Goal: Task Accomplishment & Management: Use online tool/utility

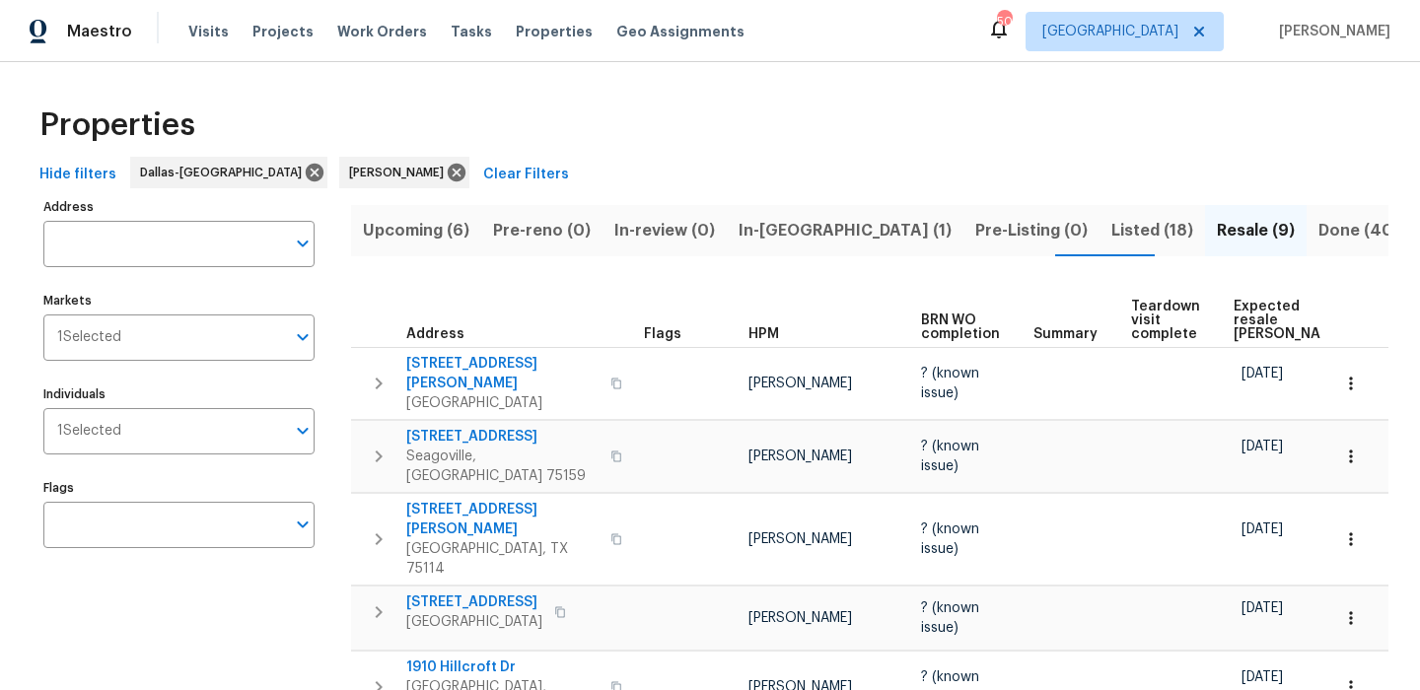
click at [746, 249] on button "In-[GEOGRAPHIC_DATA] (1)" at bounding box center [845, 230] width 237 height 51
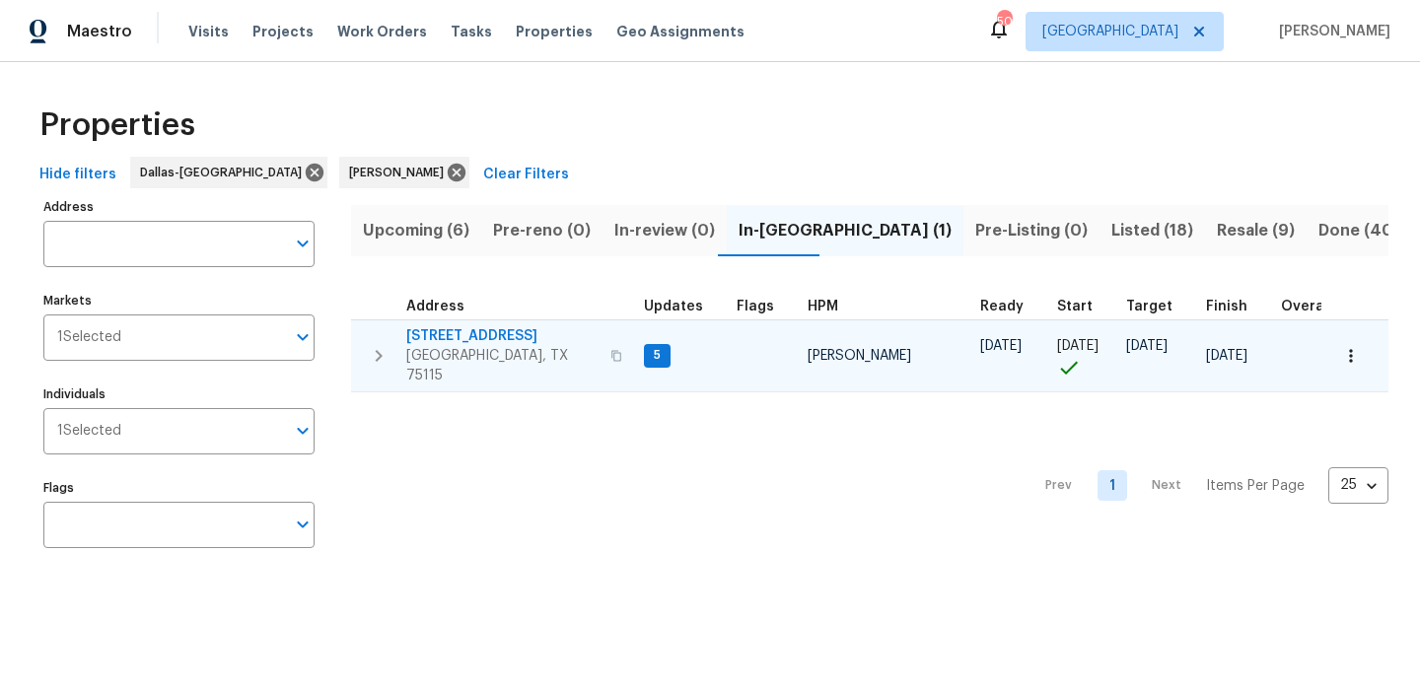
click at [459, 334] on span "1621 Cattail Creek Dr" at bounding box center [502, 336] width 192 height 20
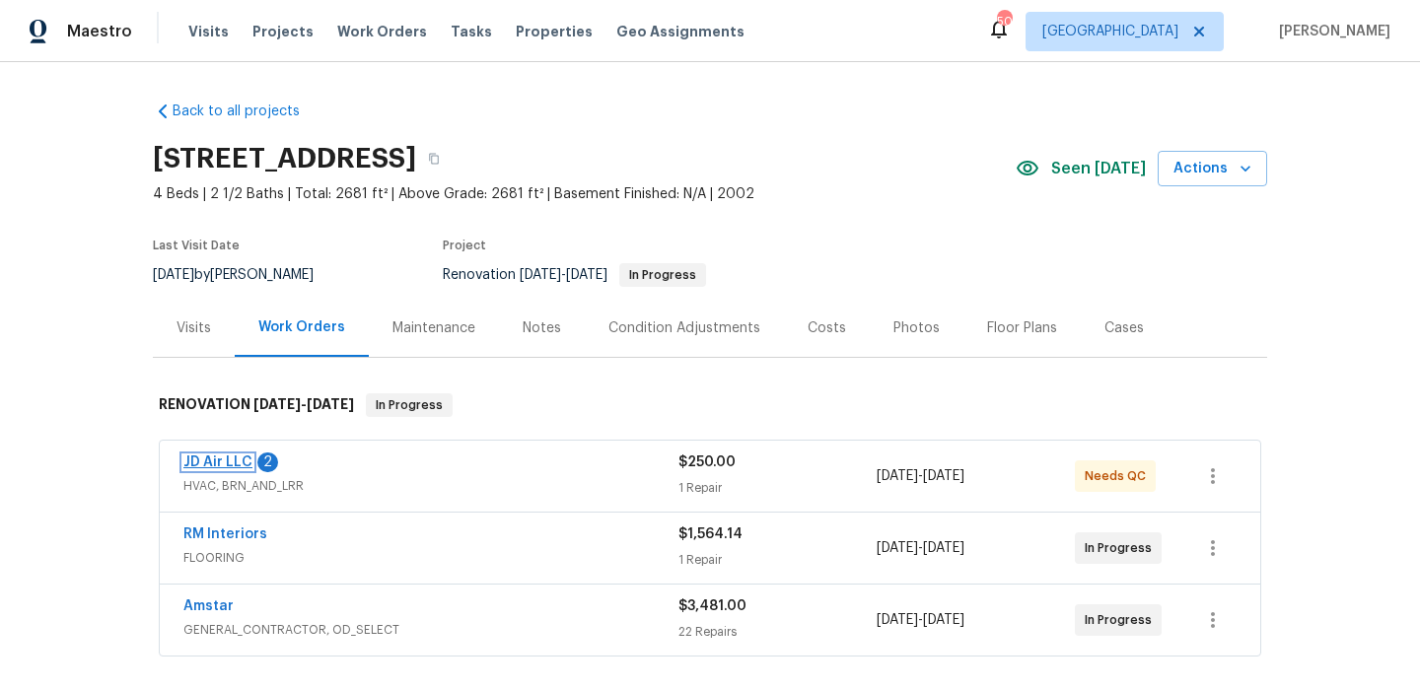
click at [218, 463] on link "JD Air LLC" at bounding box center [217, 463] width 69 height 14
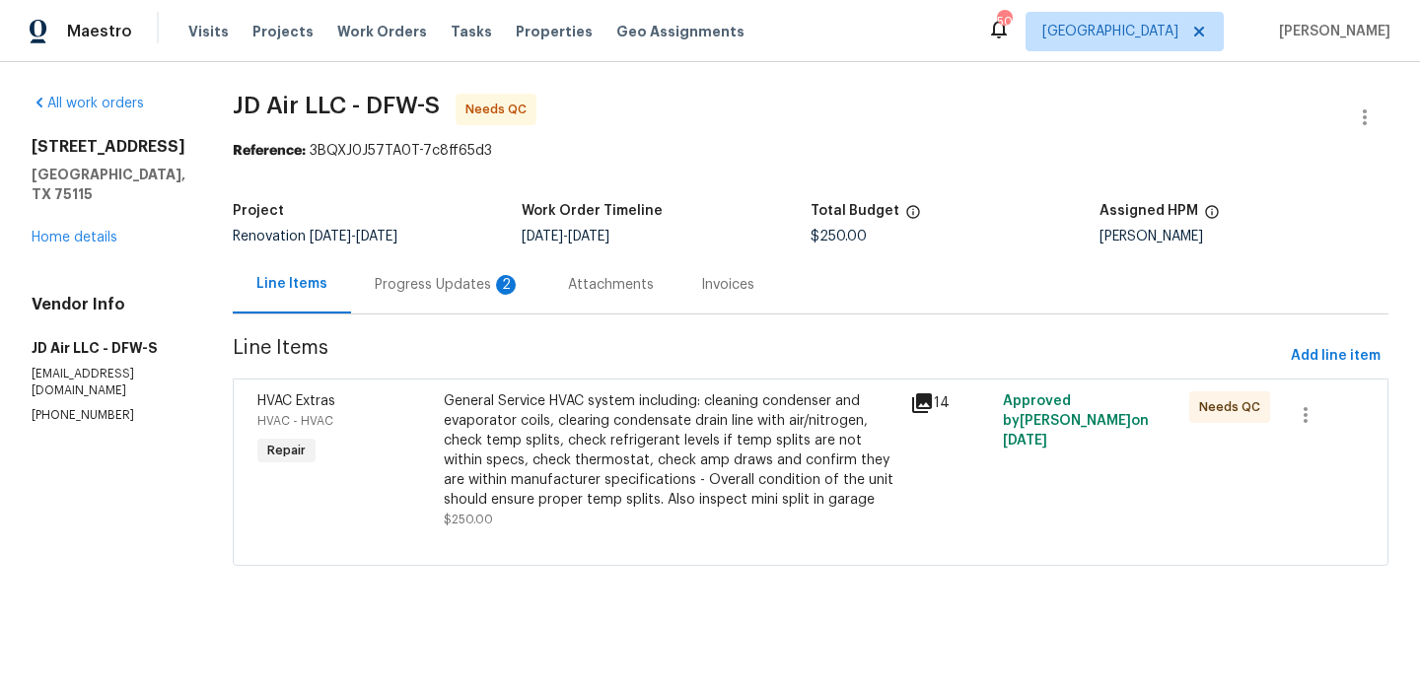
click at [496, 282] on div "2" at bounding box center [506, 285] width 20 height 20
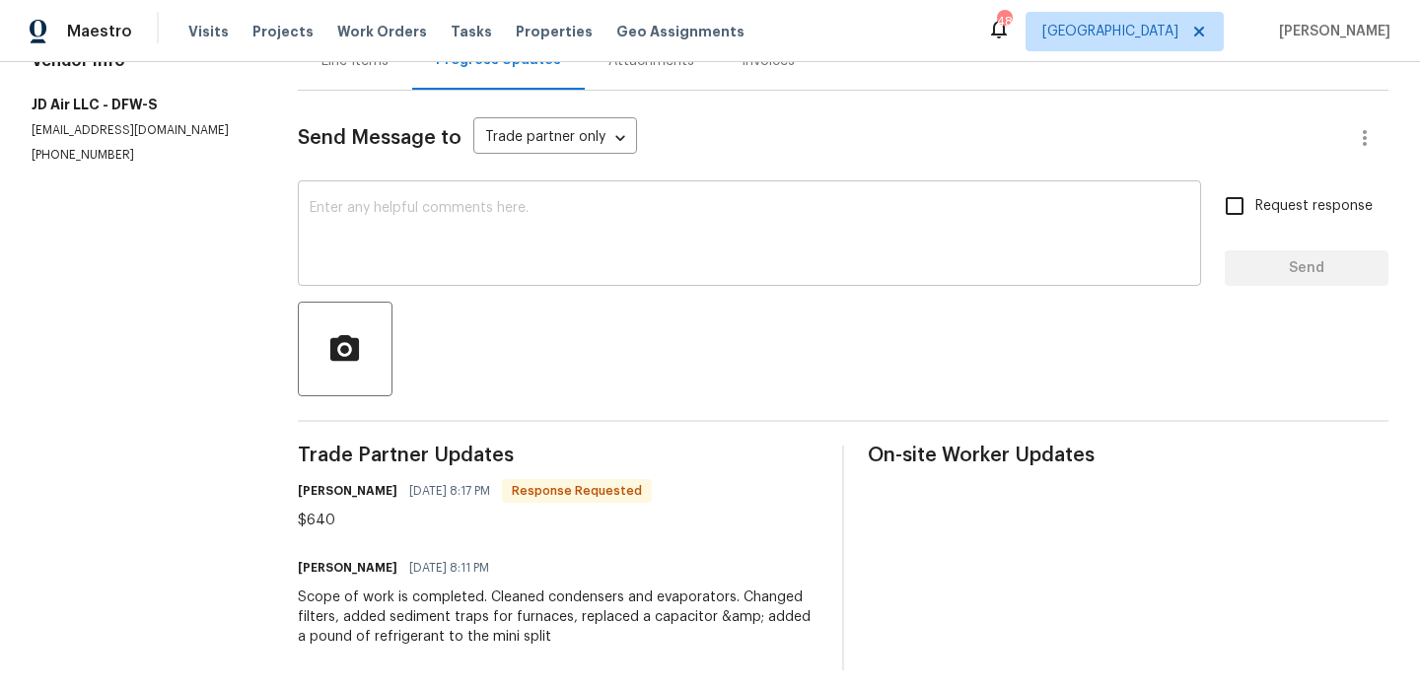
scroll to position [236, 0]
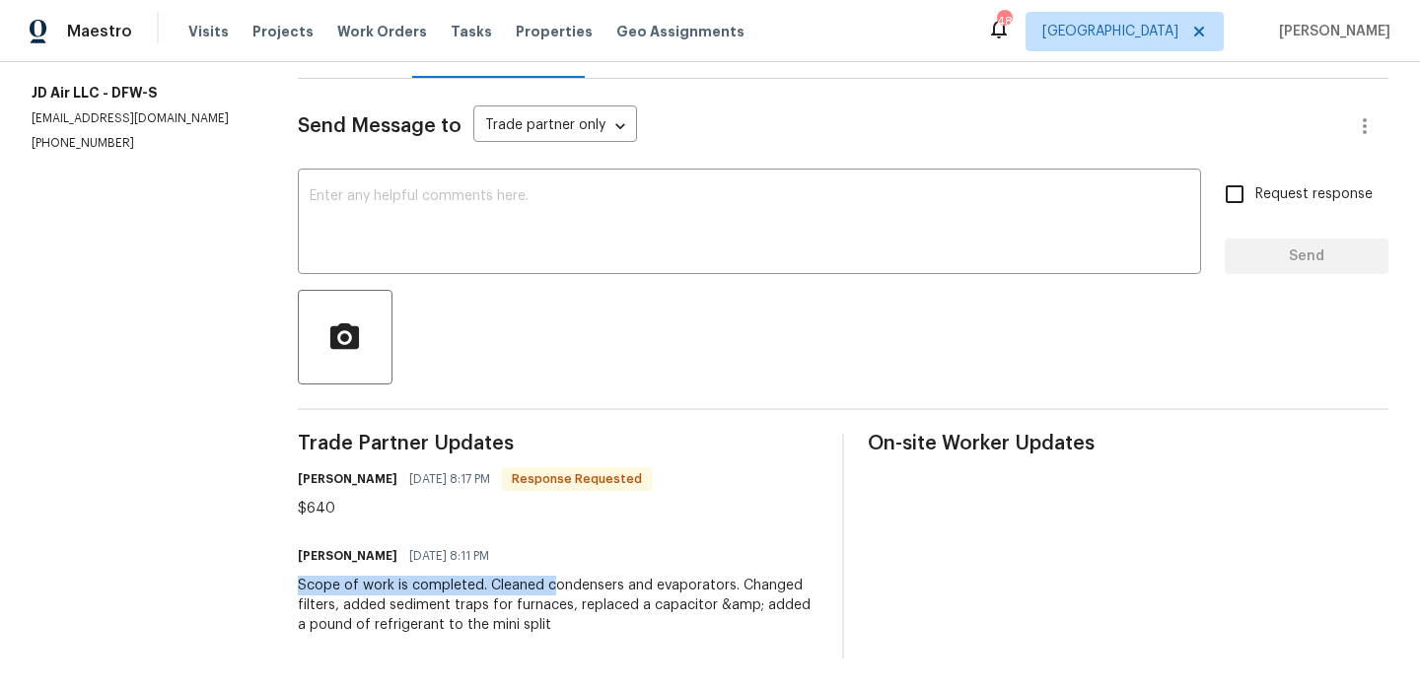
click at [552, 576] on div "Scope of work is completed. Cleaned condensers and evaporators. Changed filters…" at bounding box center [558, 605] width 521 height 59
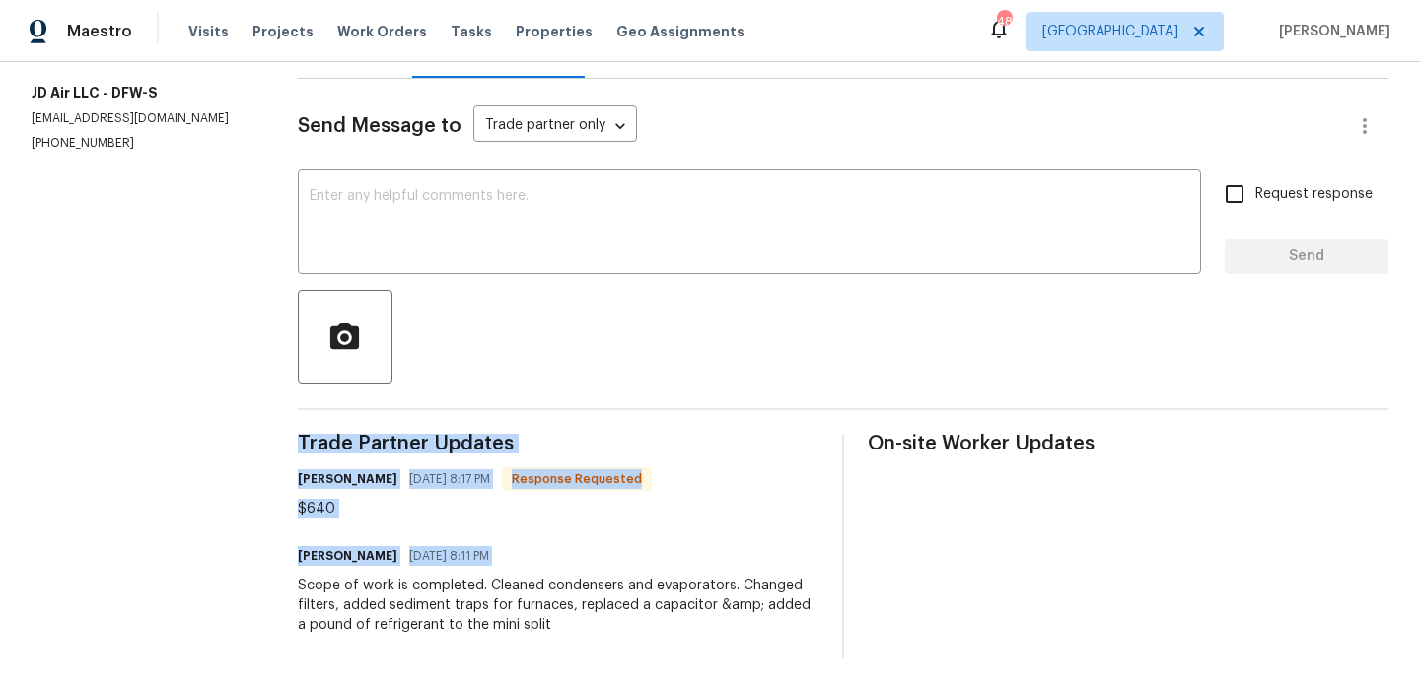
click at [552, 576] on div "Scope of work is completed. Cleaned condensers and evaporators. Changed filters…" at bounding box center [558, 605] width 521 height 59
copy div "Trade Partner Updates [PERSON_NAME] [DATE] 8:17 PM Response Requested $640 [PER…"
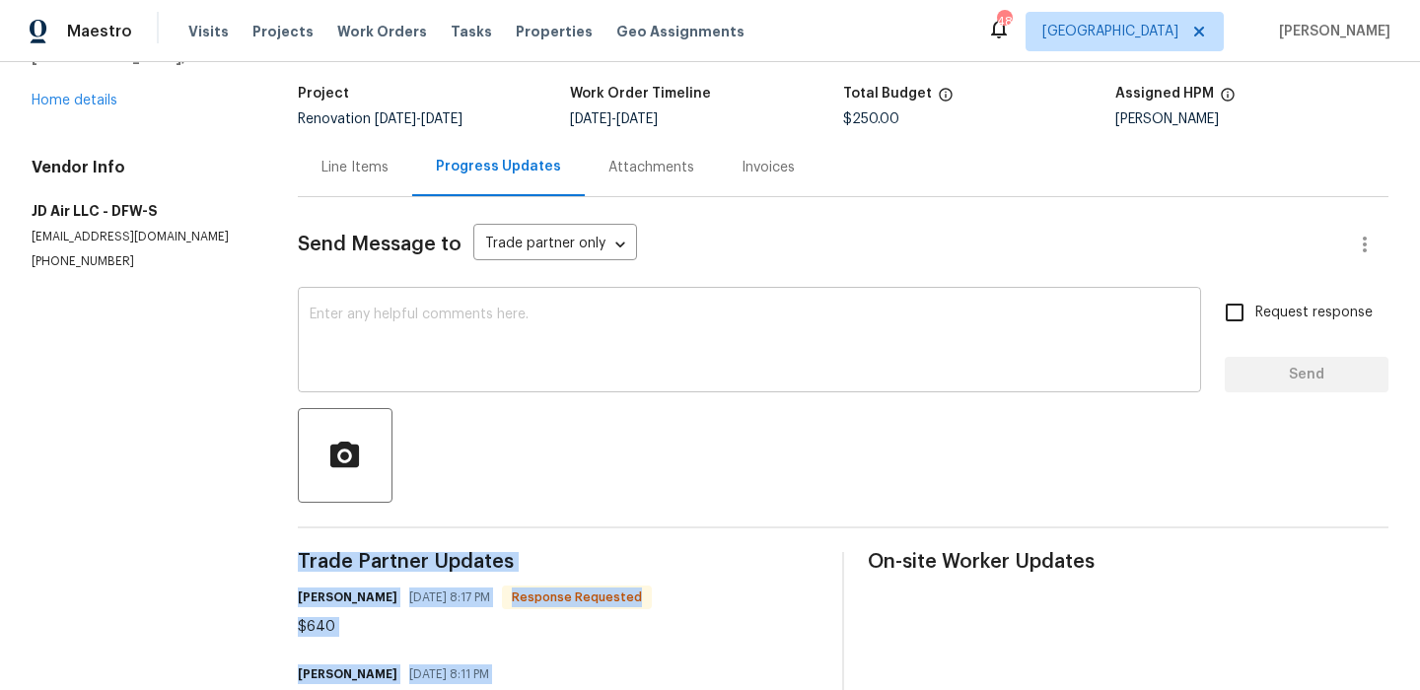
scroll to position [0, 0]
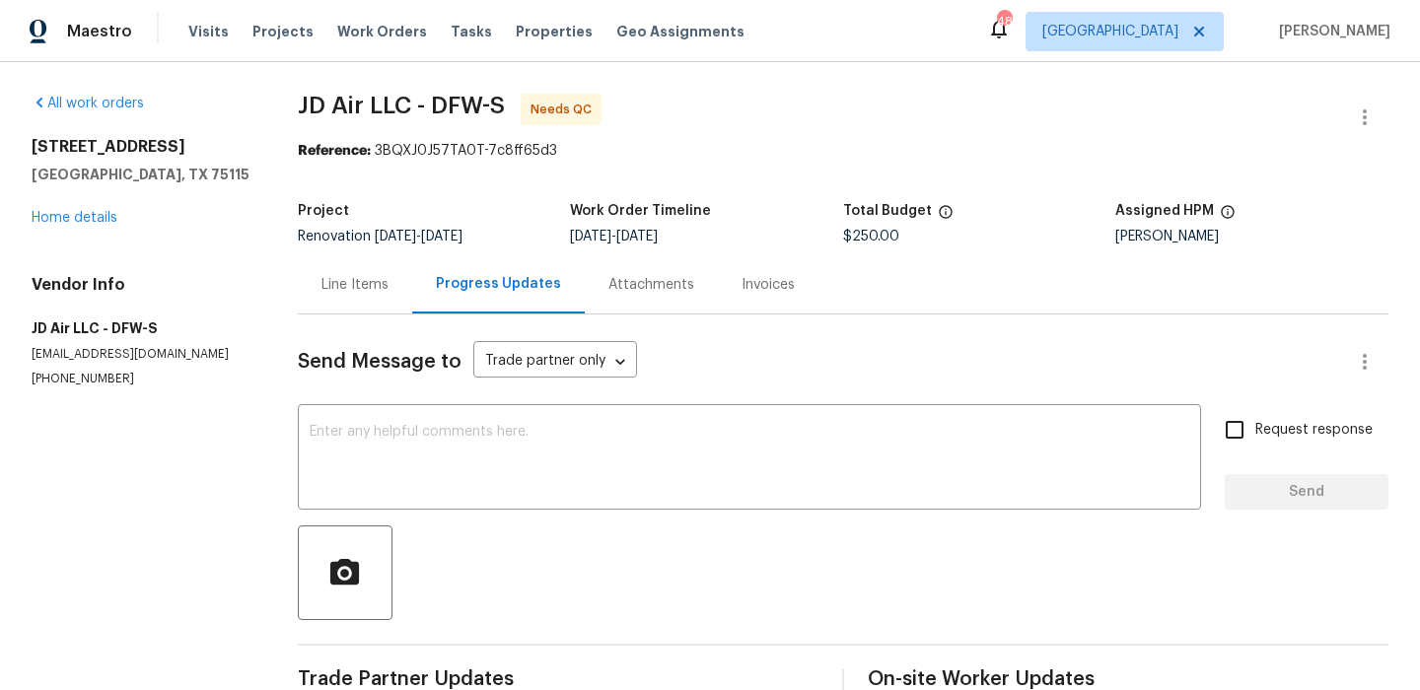
click at [357, 303] on div "Line Items" at bounding box center [355, 284] width 114 height 58
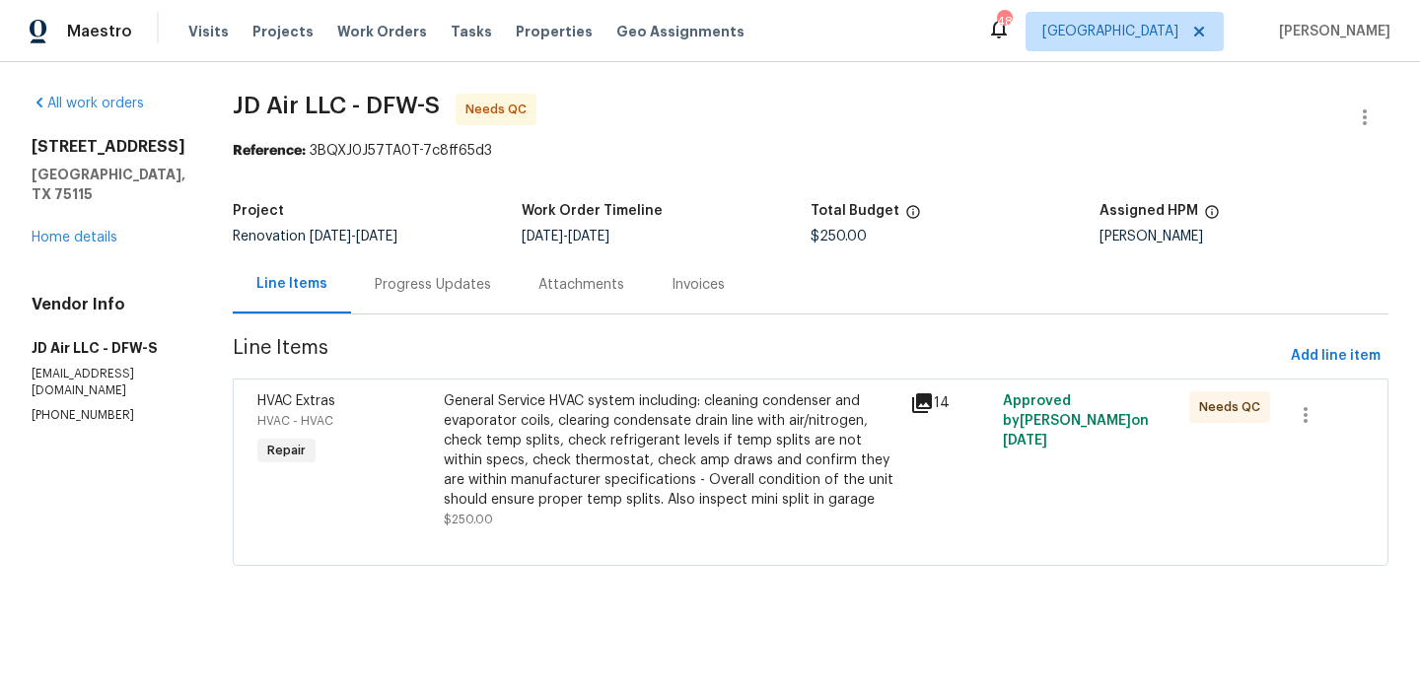
click at [505, 430] on div "General Service HVAC system including: cleaning condenser and evaporator coils,…" at bounding box center [671, 450] width 455 height 118
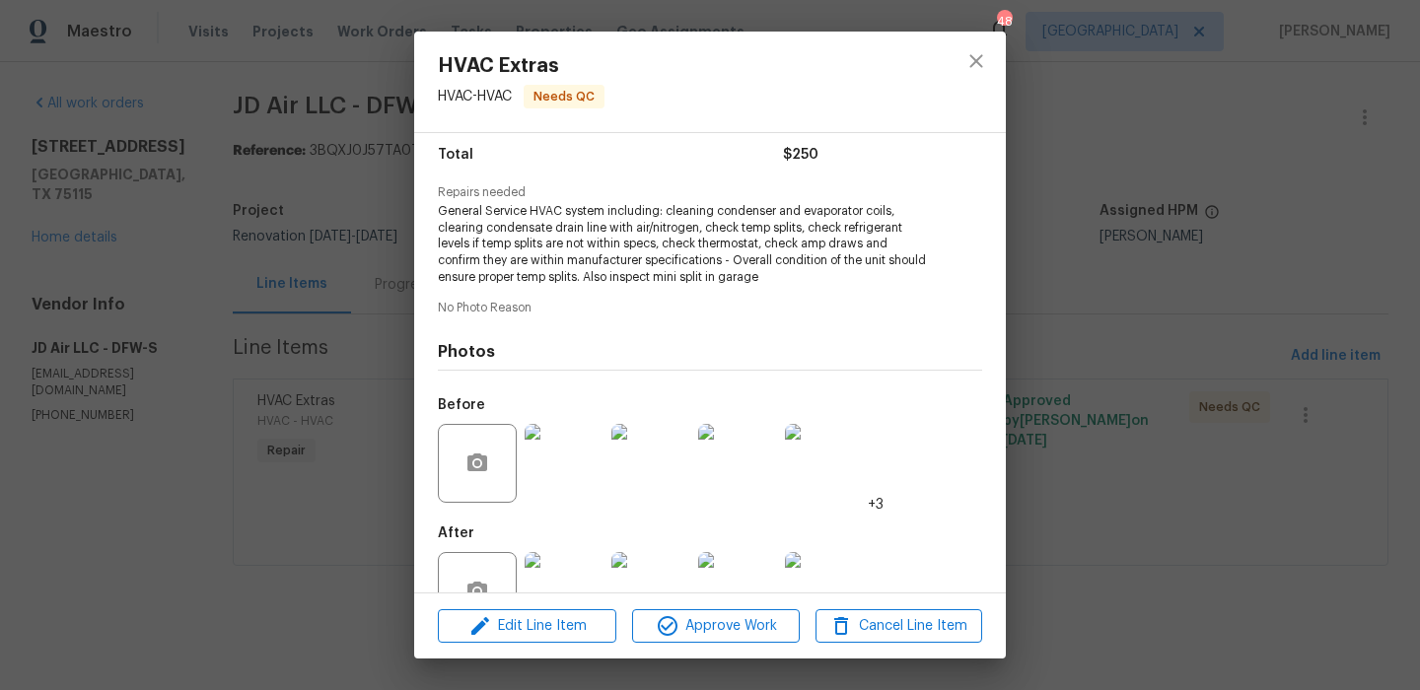
scroll to position [218, 0]
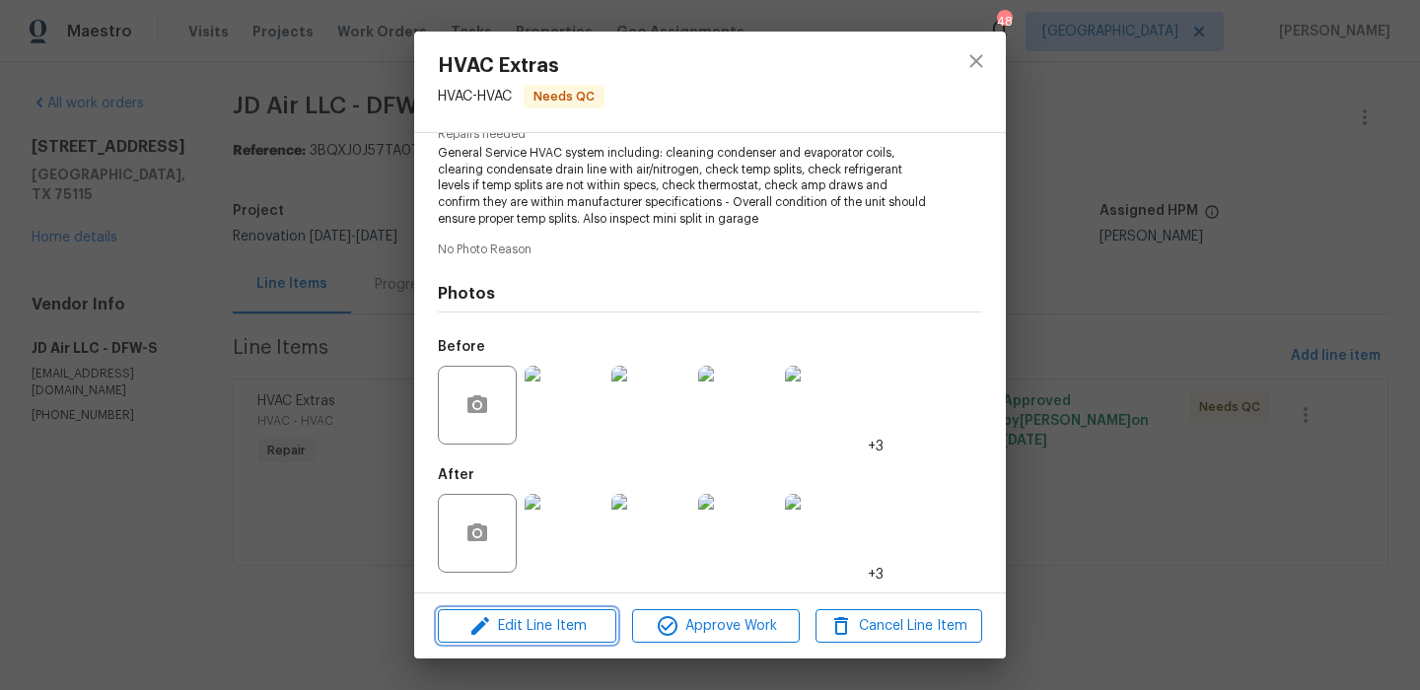
click at [555, 623] on span "Edit Line Item" at bounding box center [527, 626] width 167 height 25
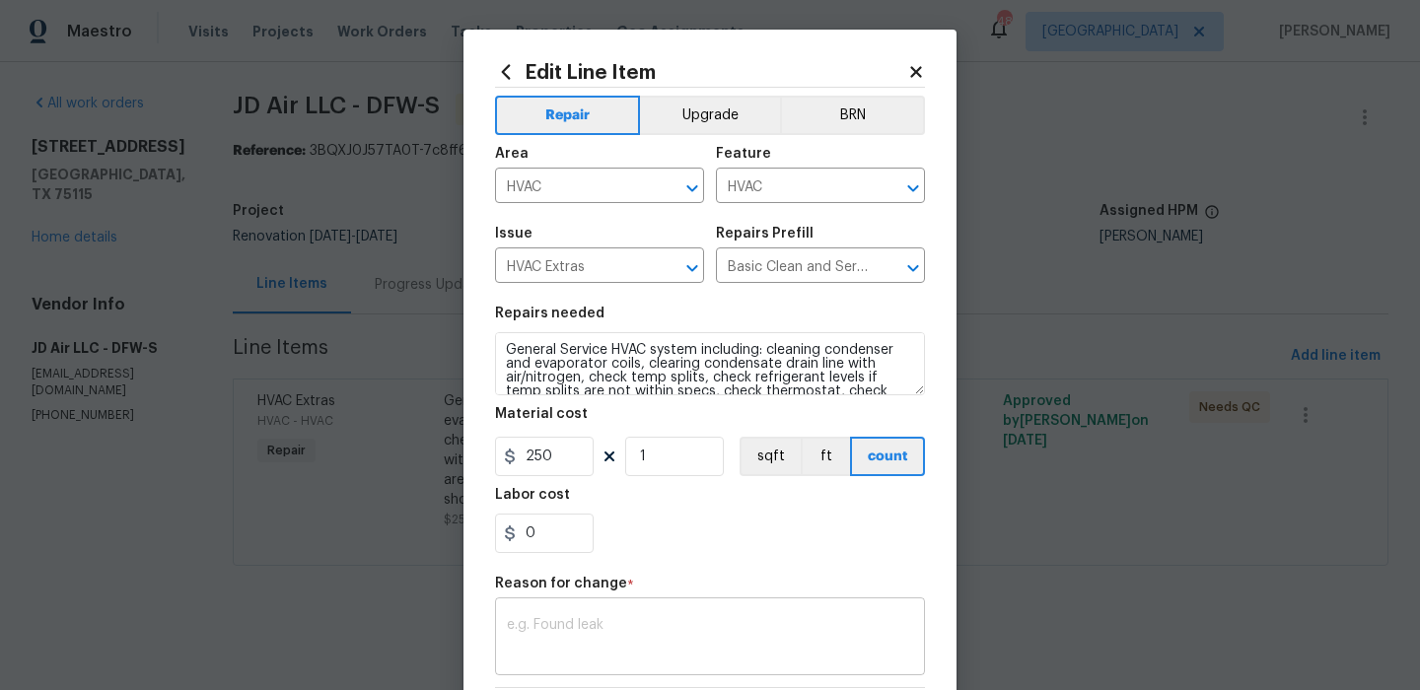
click at [598, 620] on textarea at bounding box center [710, 638] width 406 height 41
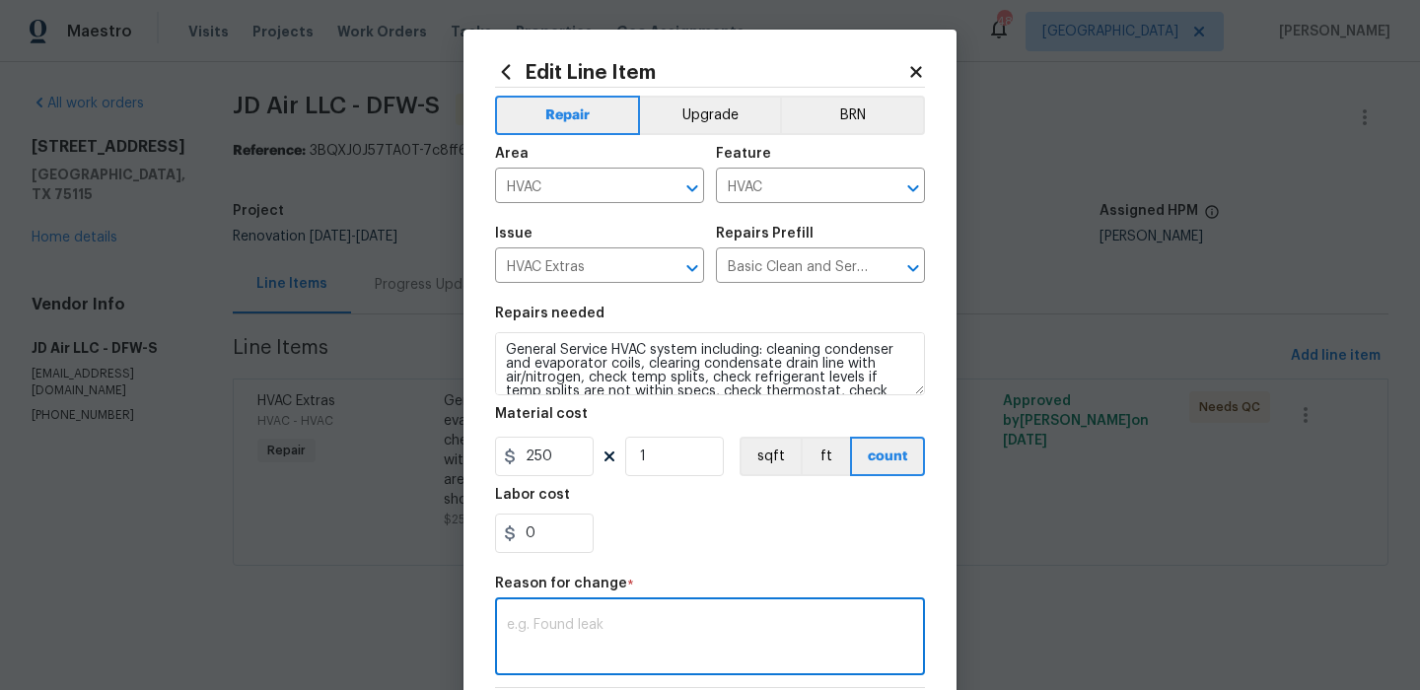
paste textarea "Scope of work is completed. Cleaned condensers and evaporators. Changed filters…"
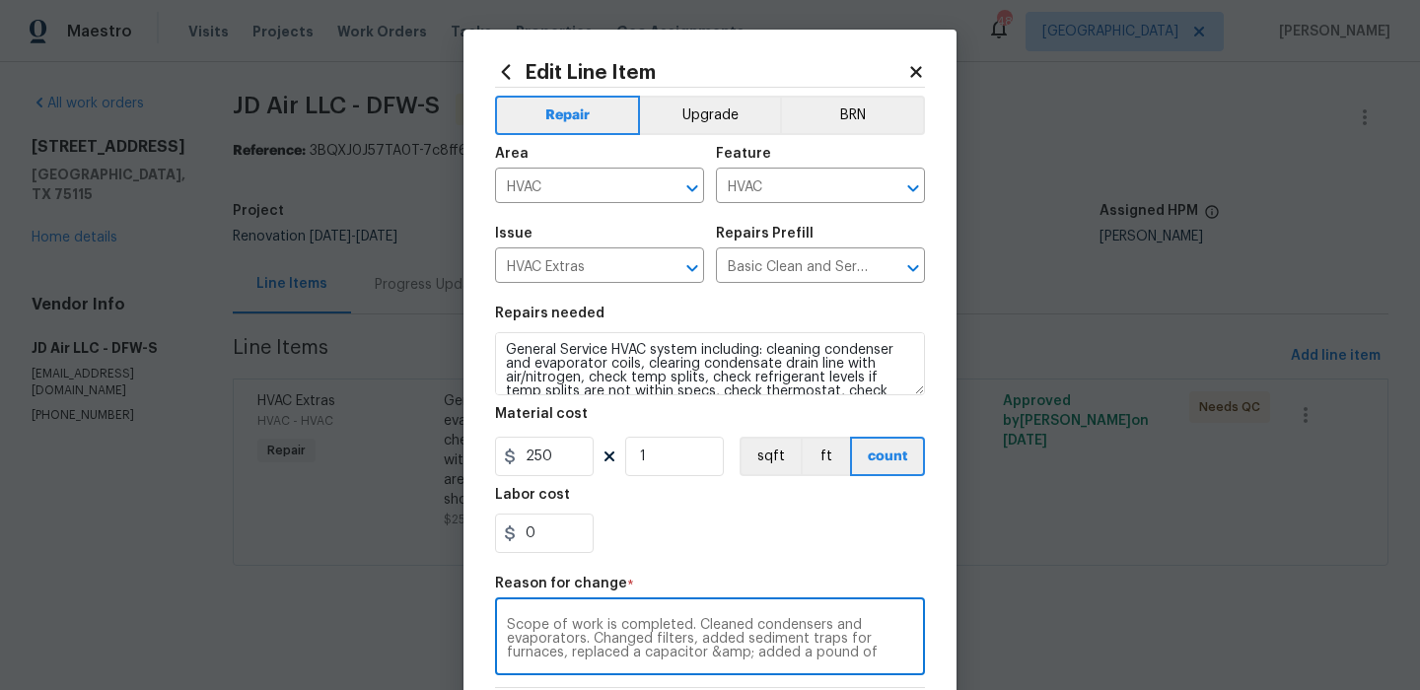
scroll to position [28, 0]
type textarea "Scope of work is completed. Cleaned condensers and evaporators. Changed filters…"
click at [554, 454] on input "250" at bounding box center [544, 456] width 99 height 39
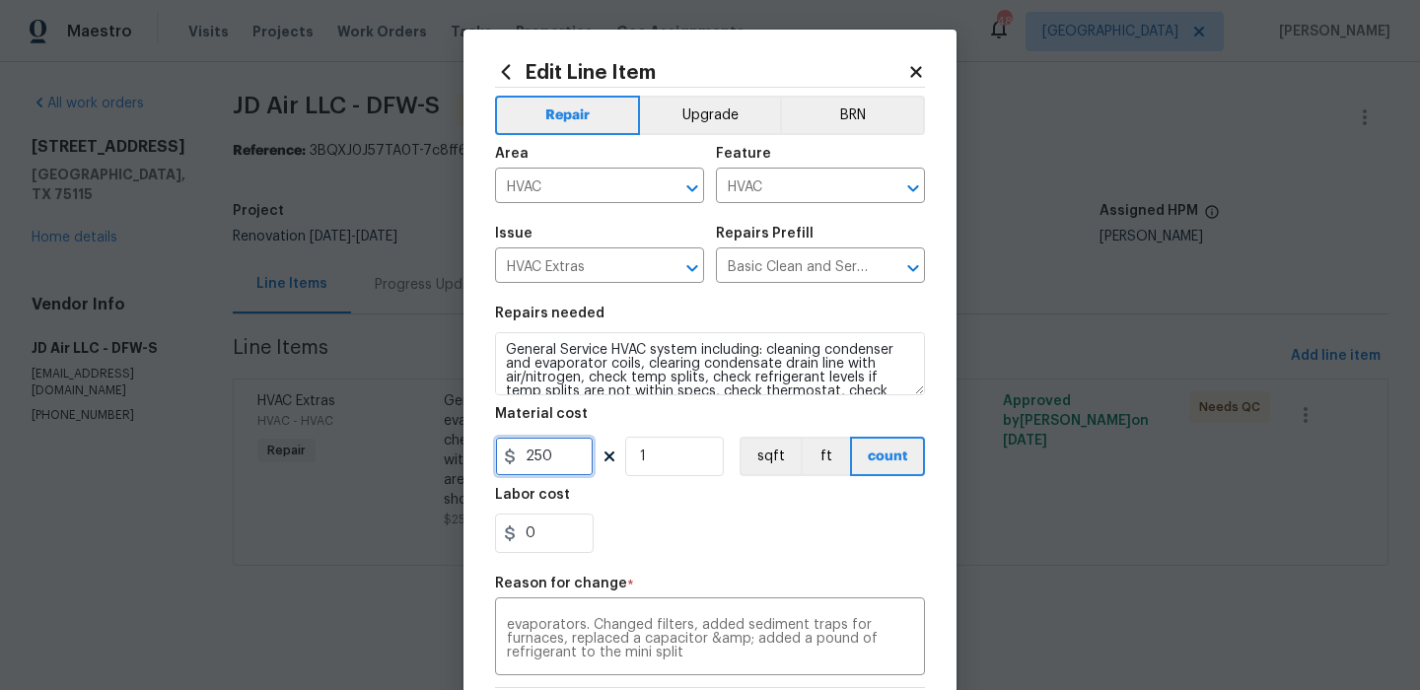
click at [554, 454] on input "250" at bounding box center [544, 456] width 99 height 39
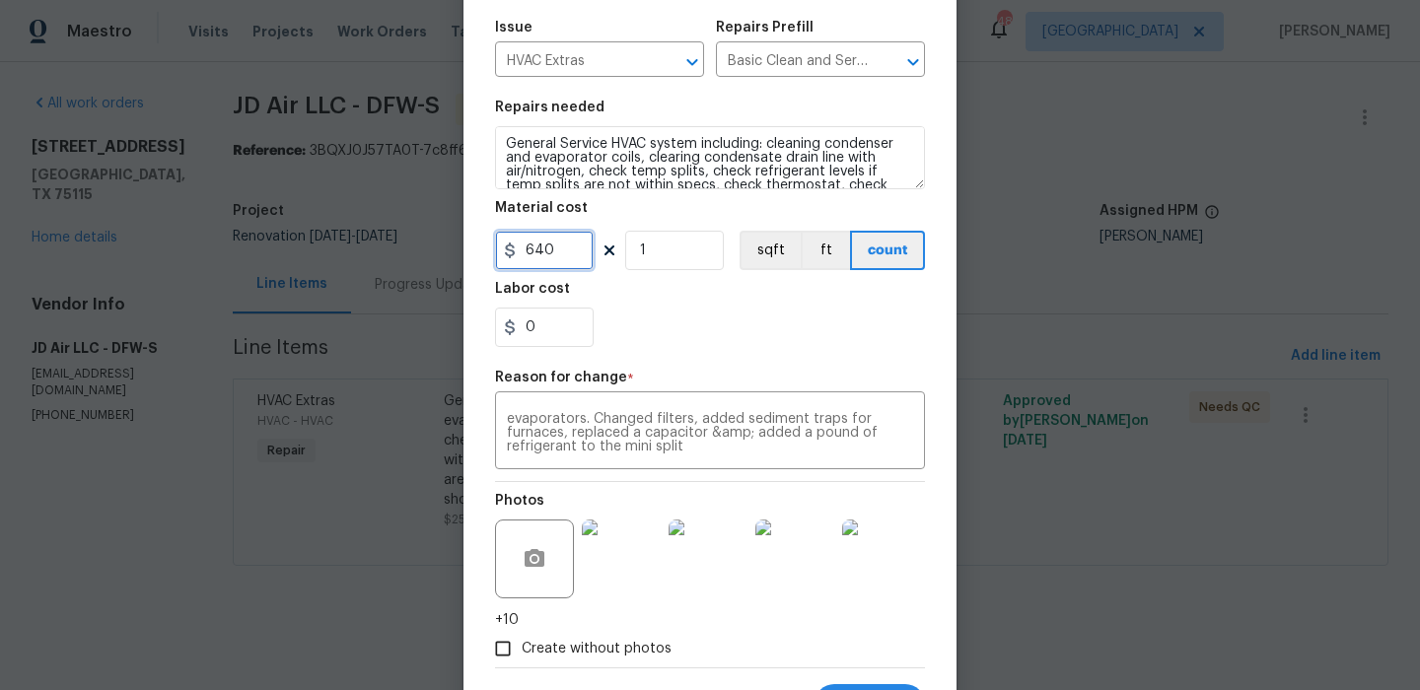
scroll to position [302, 0]
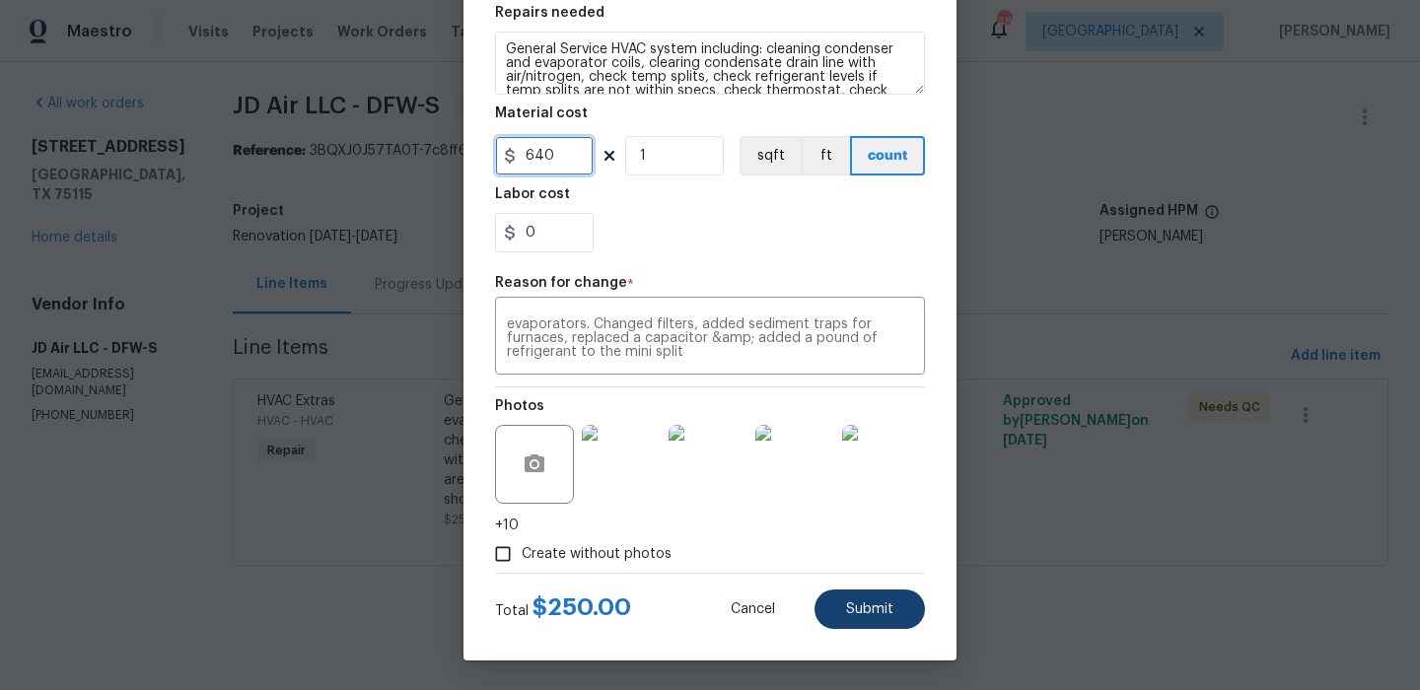
type input "640"
click at [850, 602] on form "Repair Upgrade BRN Area HVAC ​ Feature HVAC ​ Issue HVAC Extras ​ Repairs Prefi…" at bounding box center [710, 208] width 430 height 842
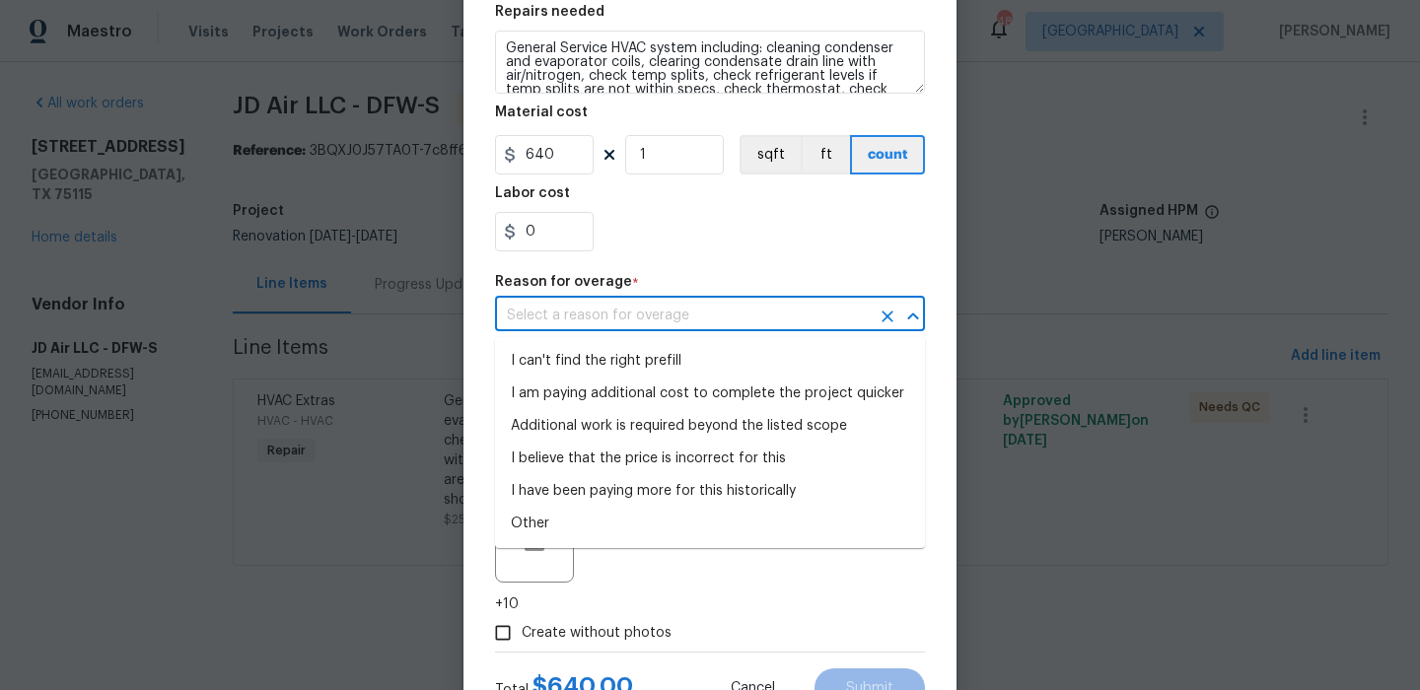
click at [765, 319] on input "text" at bounding box center [682, 316] width 375 height 31
click at [744, 430] on li "Additional work is required beyond the listed scope" at bounding box center [710, 426] width 430 height 33
type input "Additional work is required beyond the listed scope"
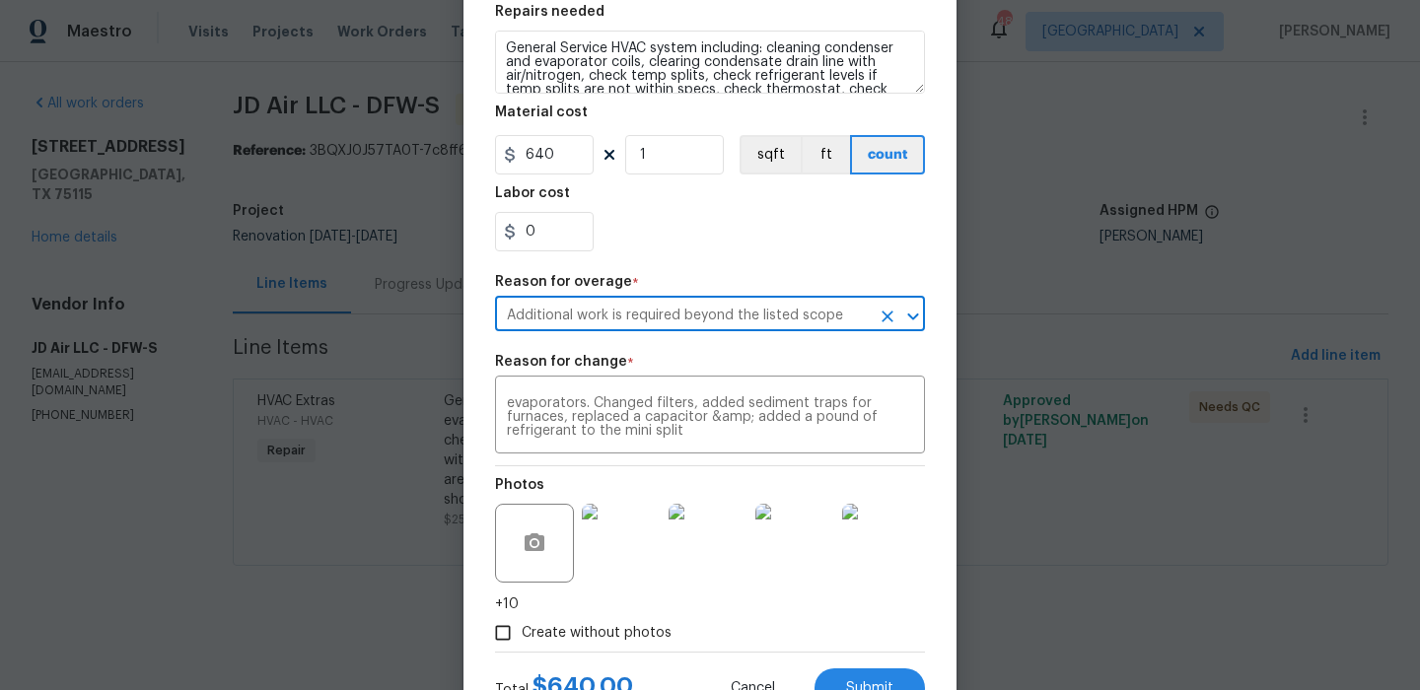
scroll to position [382, 0]
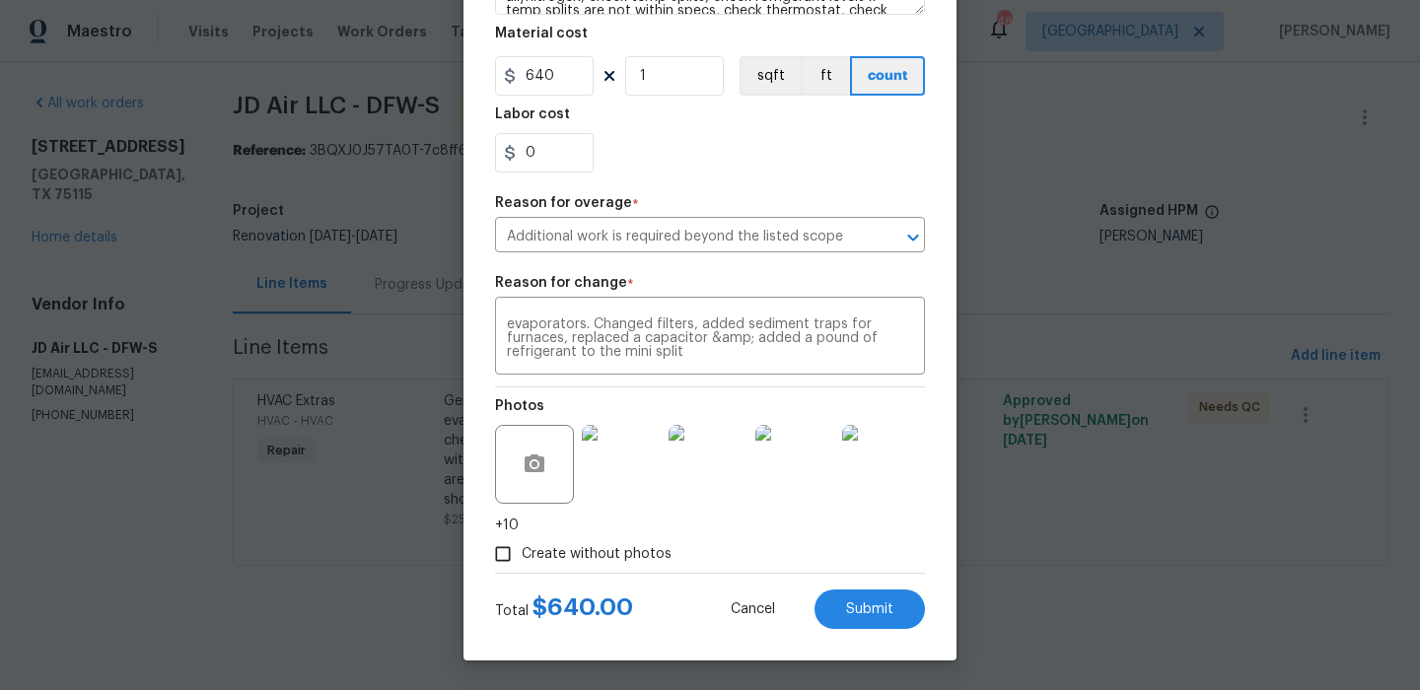
click at [614, 472] on img at bounding box center [621, 464] width 79 height 79
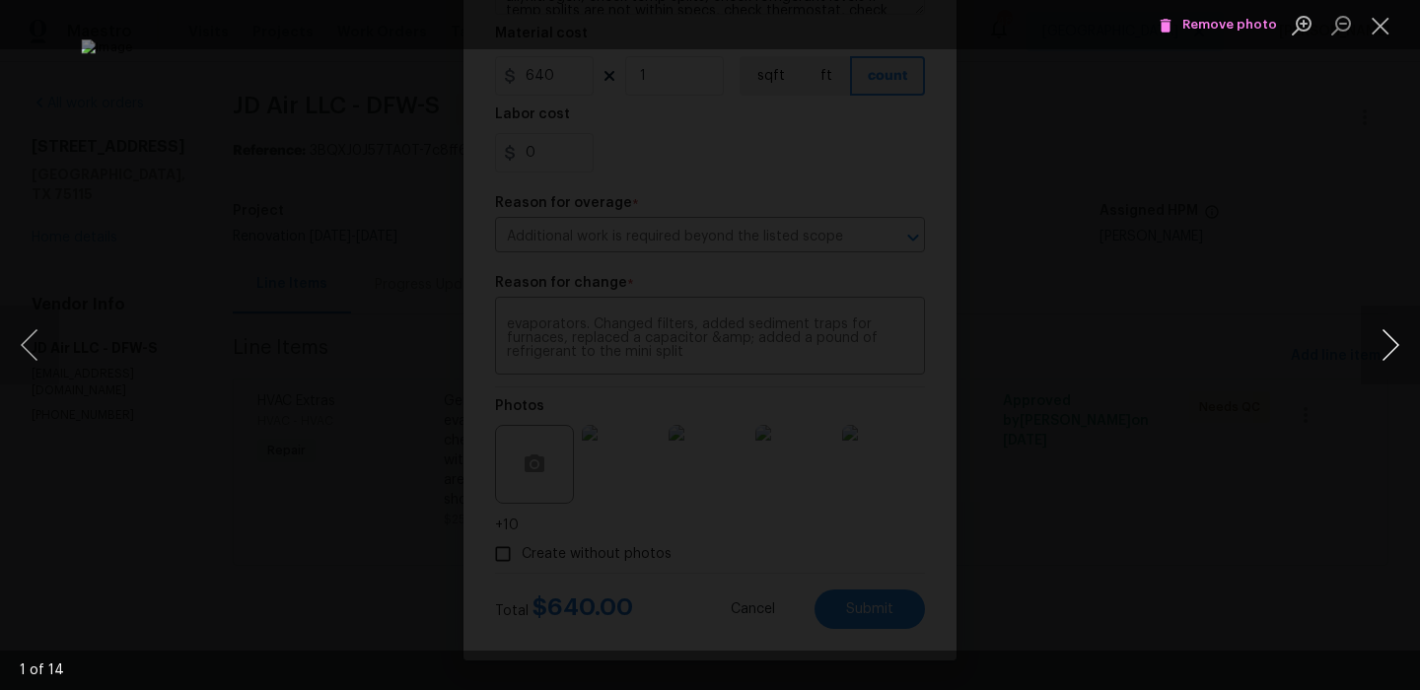
click at [1386, 342] on button "Next image" at bounding box center [1390, 345] width 59 height 79
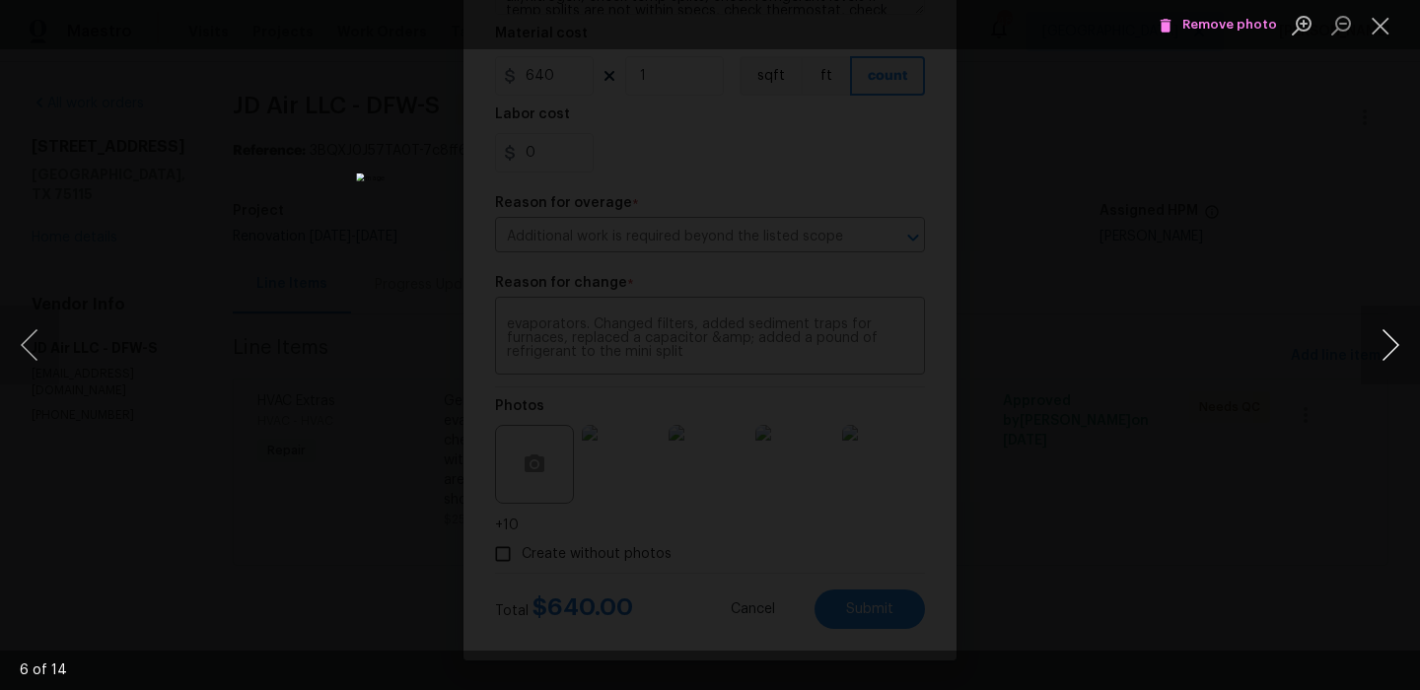
click at [1386, 342] on button "Next image" at bounding box center [1390, 345] width 59 height 79
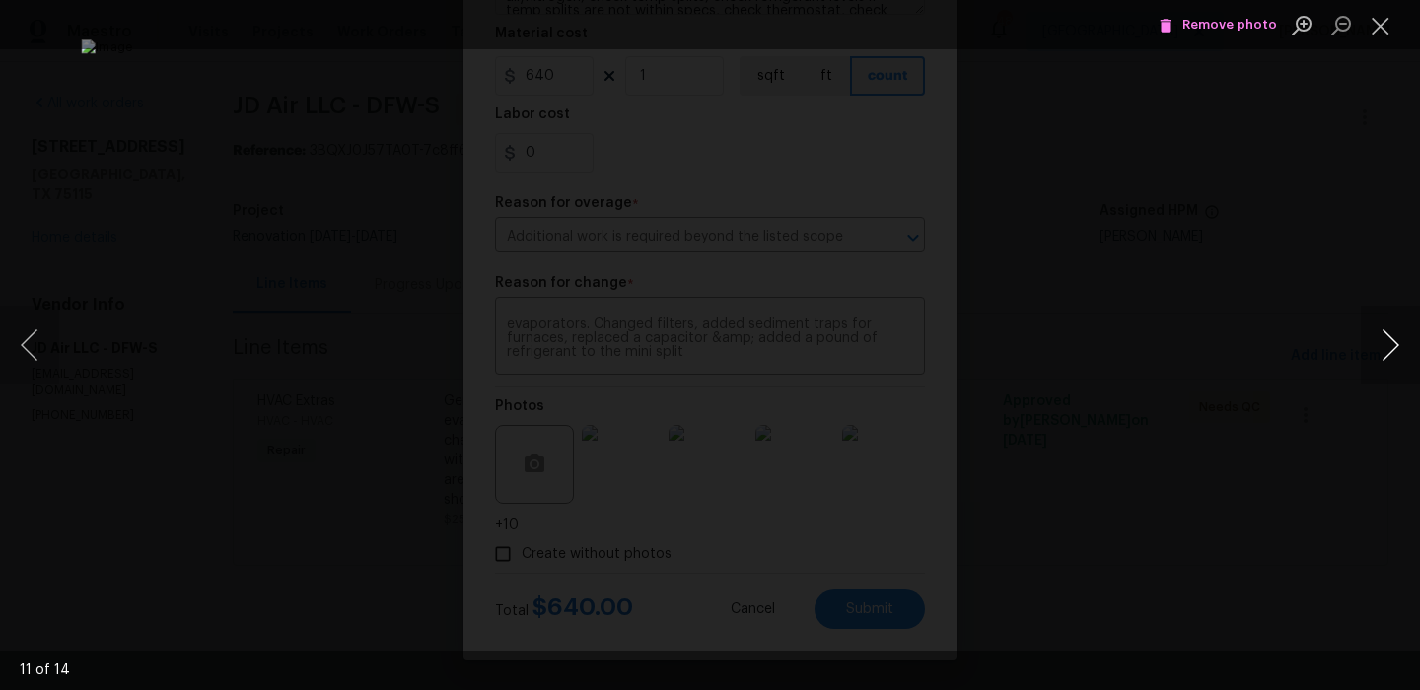
click at [1386, 342] on button "Next image" at bounding box center [1390, 345] width 59 height 79
click at [1388, 27] on button "Close lightbox" at bounding box center [1380, 25] width 39 height 35
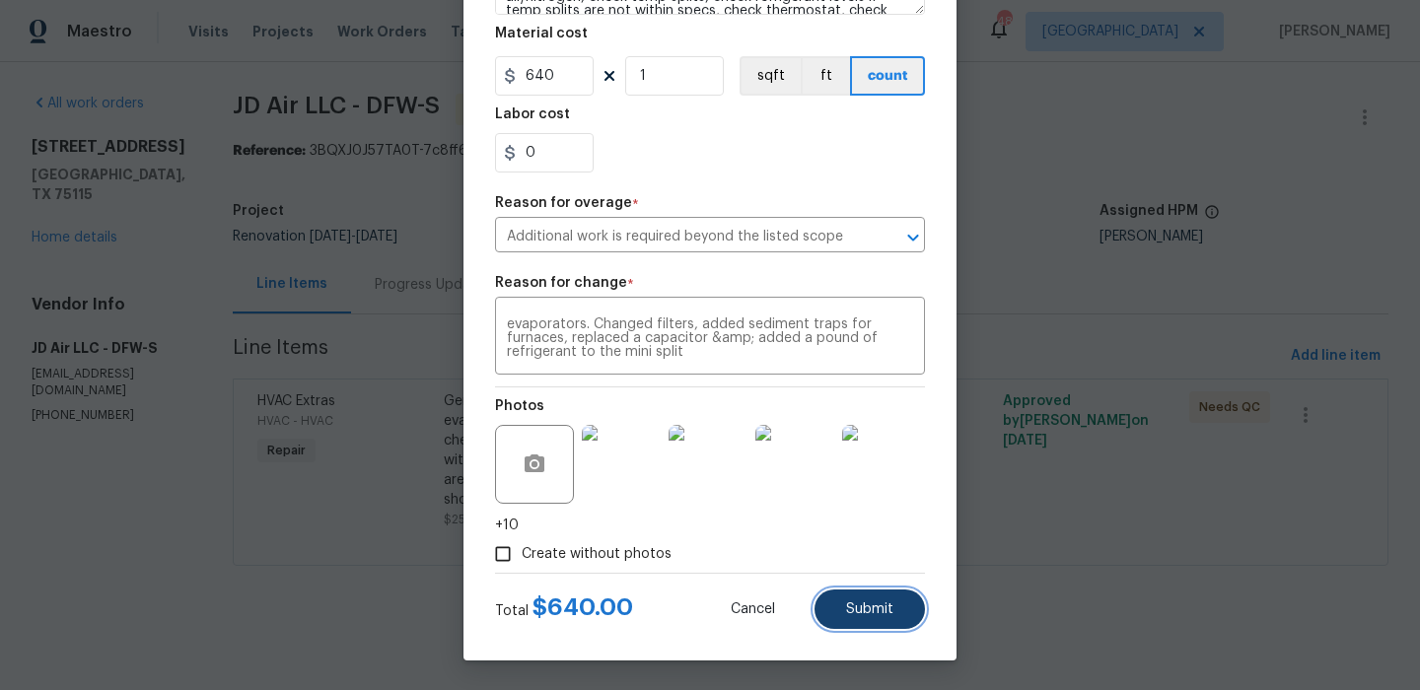
click at [875, 605] on span "Submit" at bounding box center [869, 609] width 47 height 15
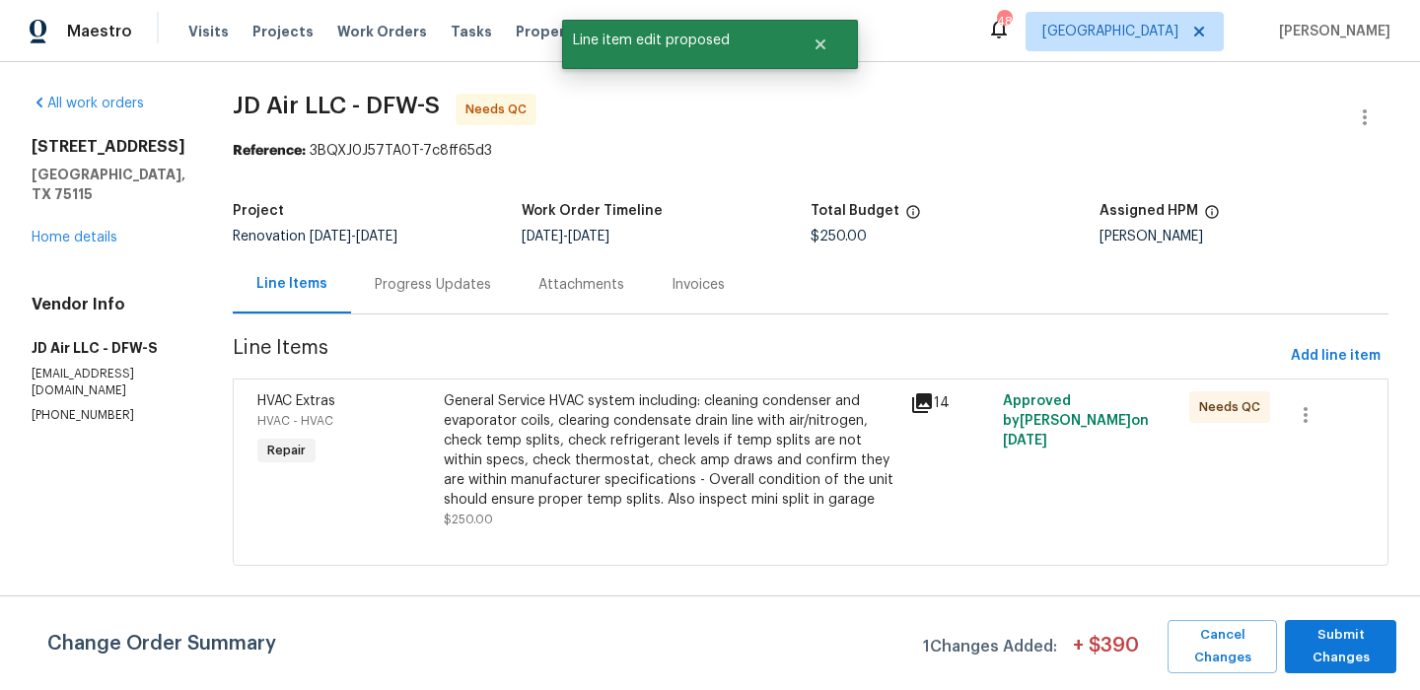
scroll to position [0, 0]
click at [1338, 652] on span "Submit Changes" at bounding box center [1341, 646] width 92 height 45
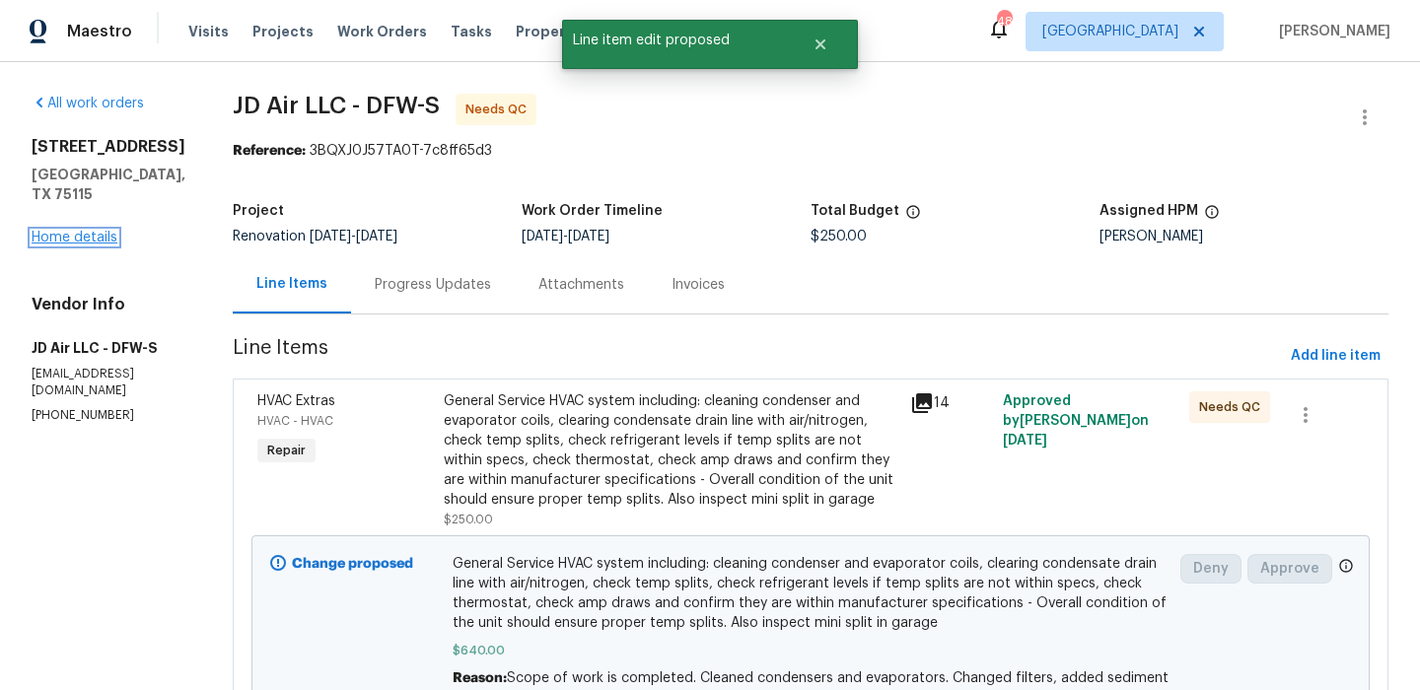
click at [104, 236] on link "Home details" at bounding box center [75, 238] width 86 height 14
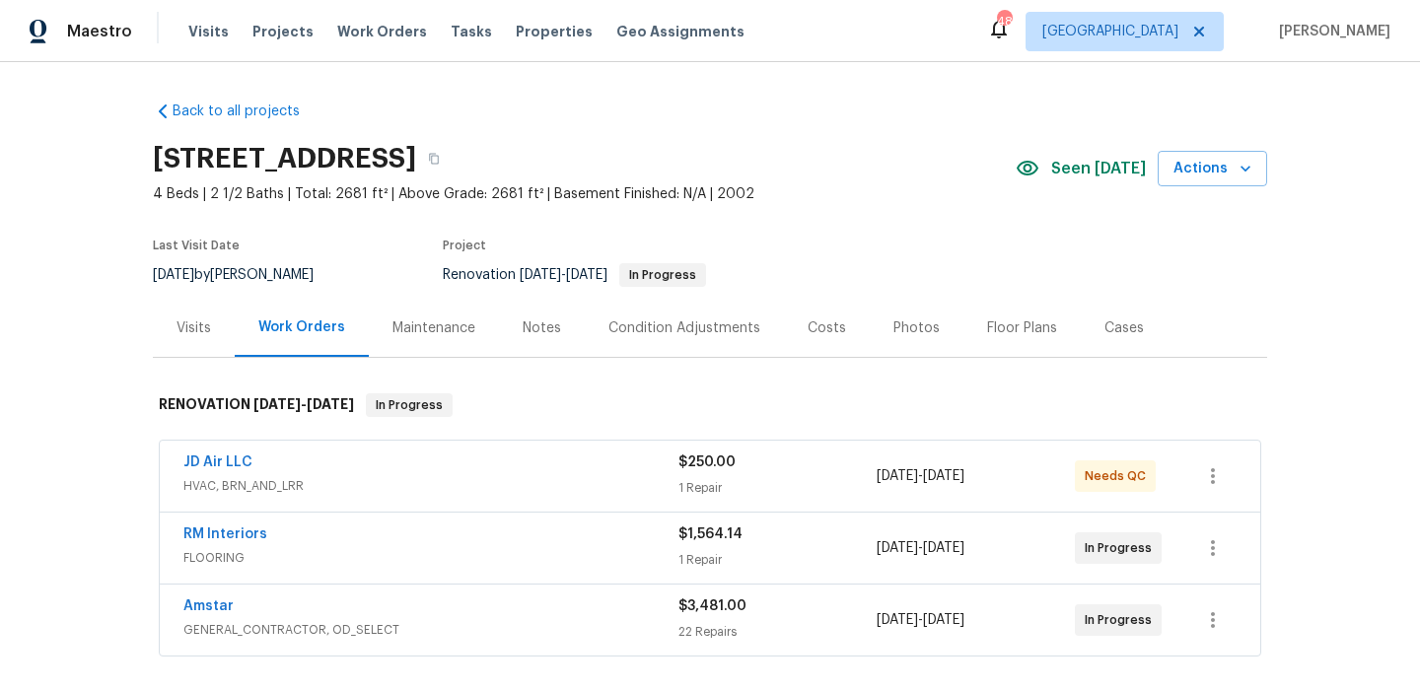
click at [809, 339] on div "Costs" at bounding box center [827, 328] width 86 height 58
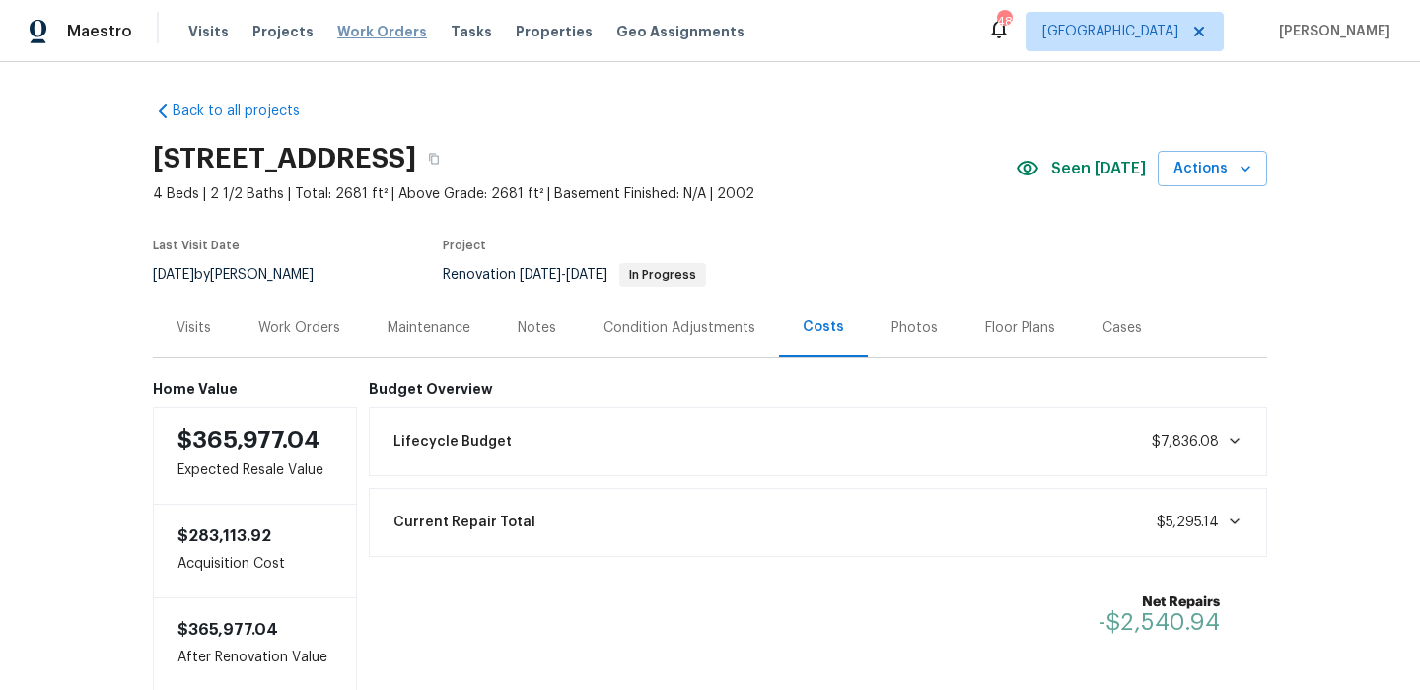
click at [387, 27] on span "Work Orders" at bounding box center [382, 32] width 90 height 20
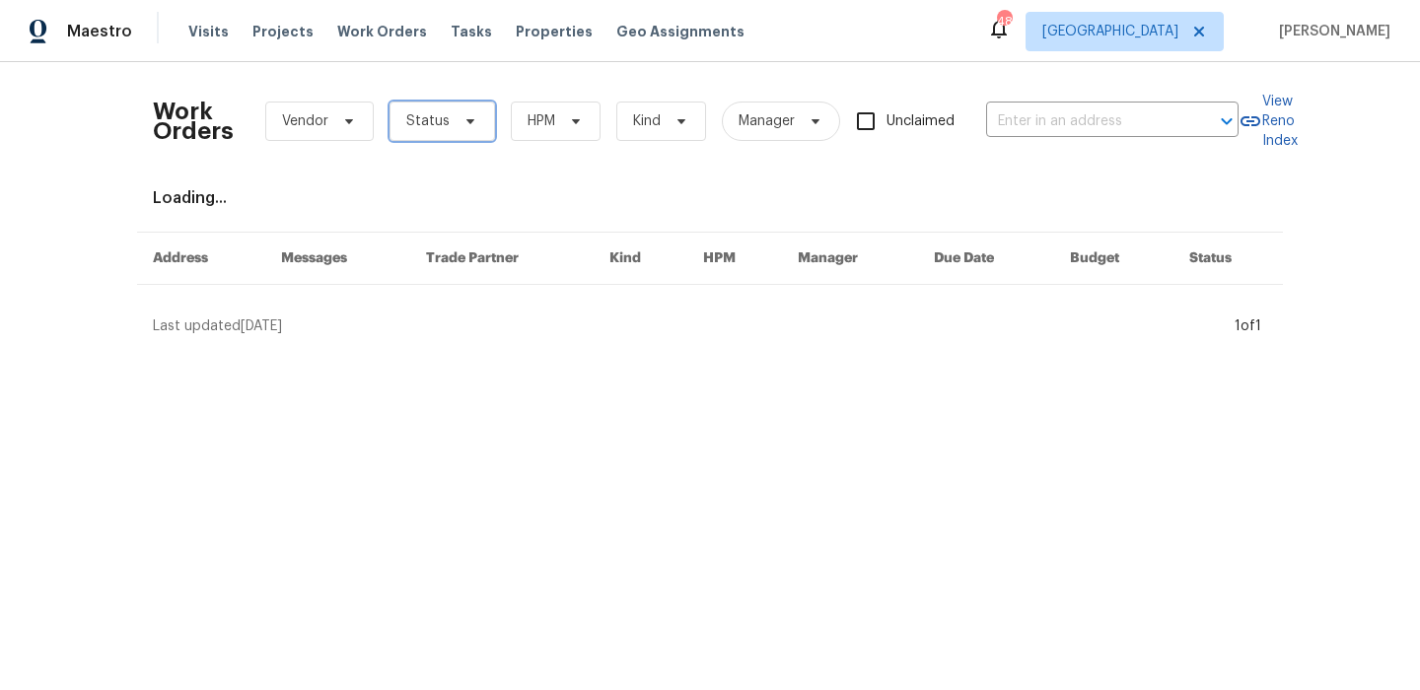
click at [430, 105] on span "Status" at bounding box center [441, 121] width 105 height 39
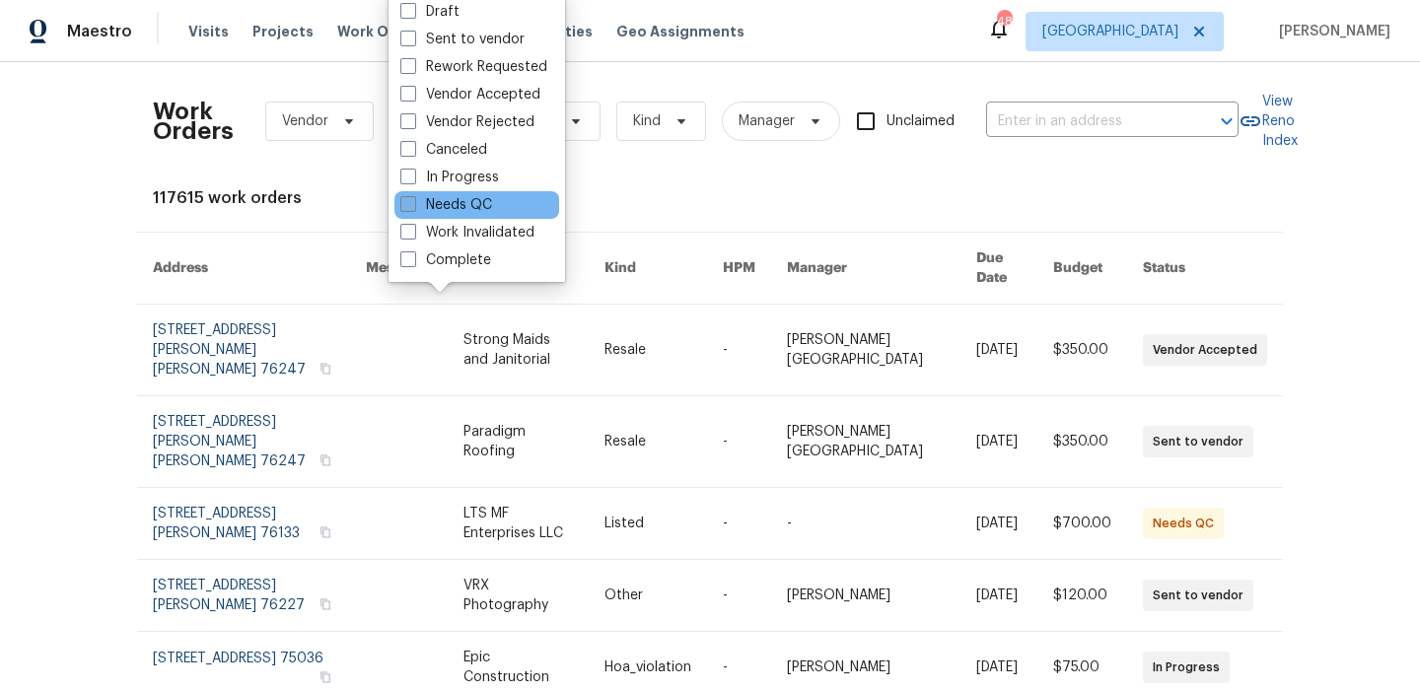
click at [453, 212] on label "Needs QC" at bounding box center [446, 205] width 92 height 20
click at [413, 208] on input "Needs QC" at bounding box center [406, 201] width 13 height 13
checkbox input "true"
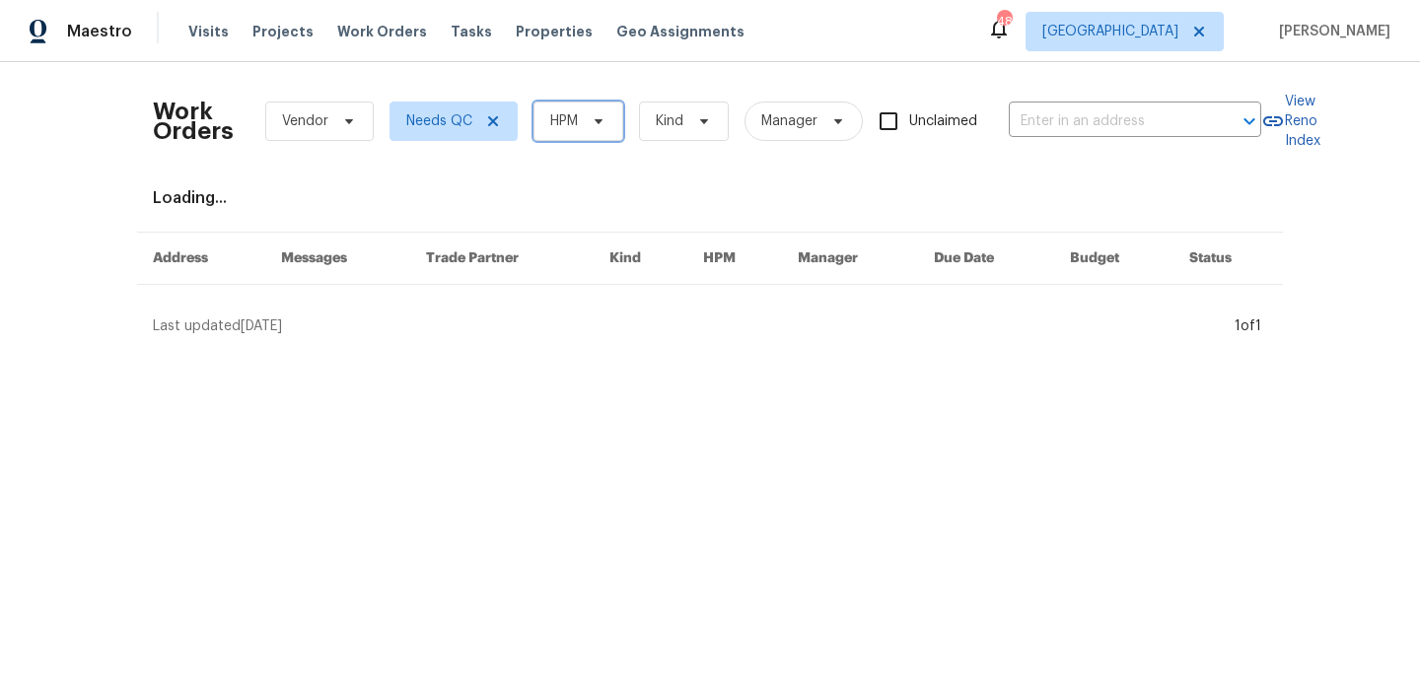
click at [552, 123] on span "HPM" at bounding box center [564, 121] width 28 height 20
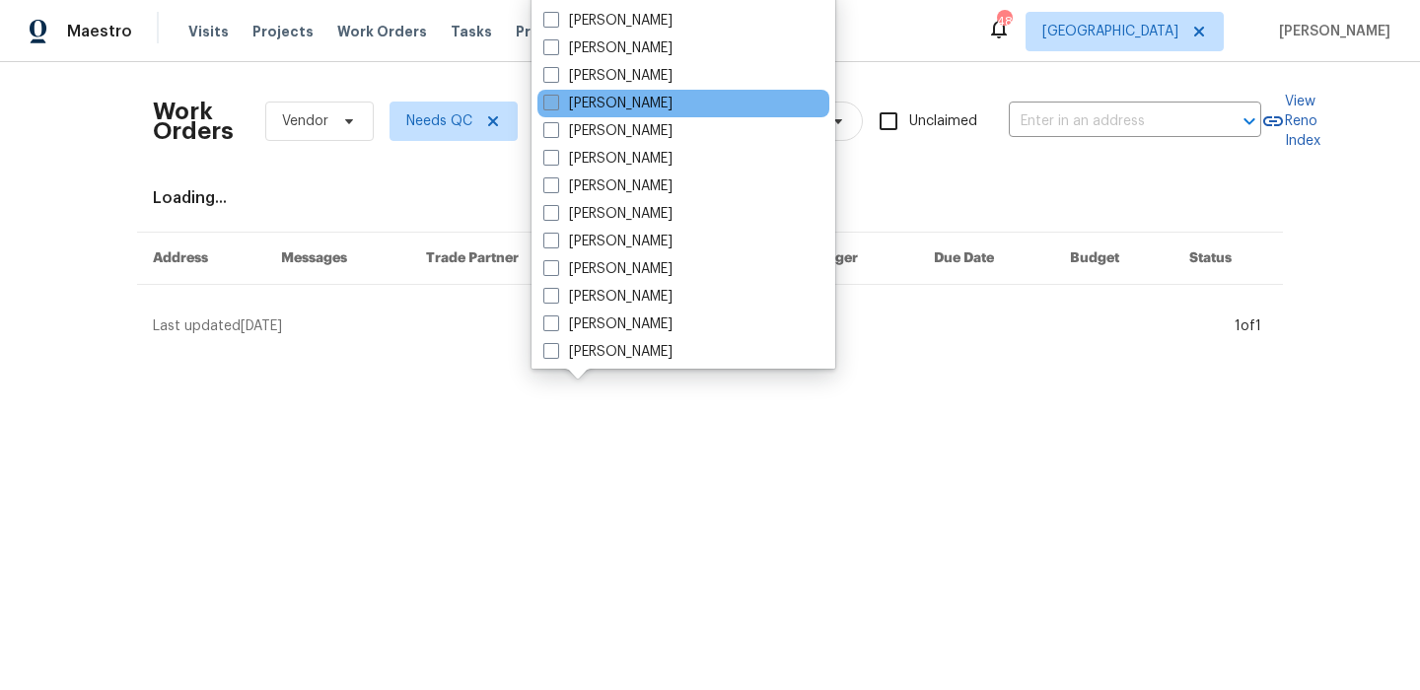
scroll to position [150, 0]
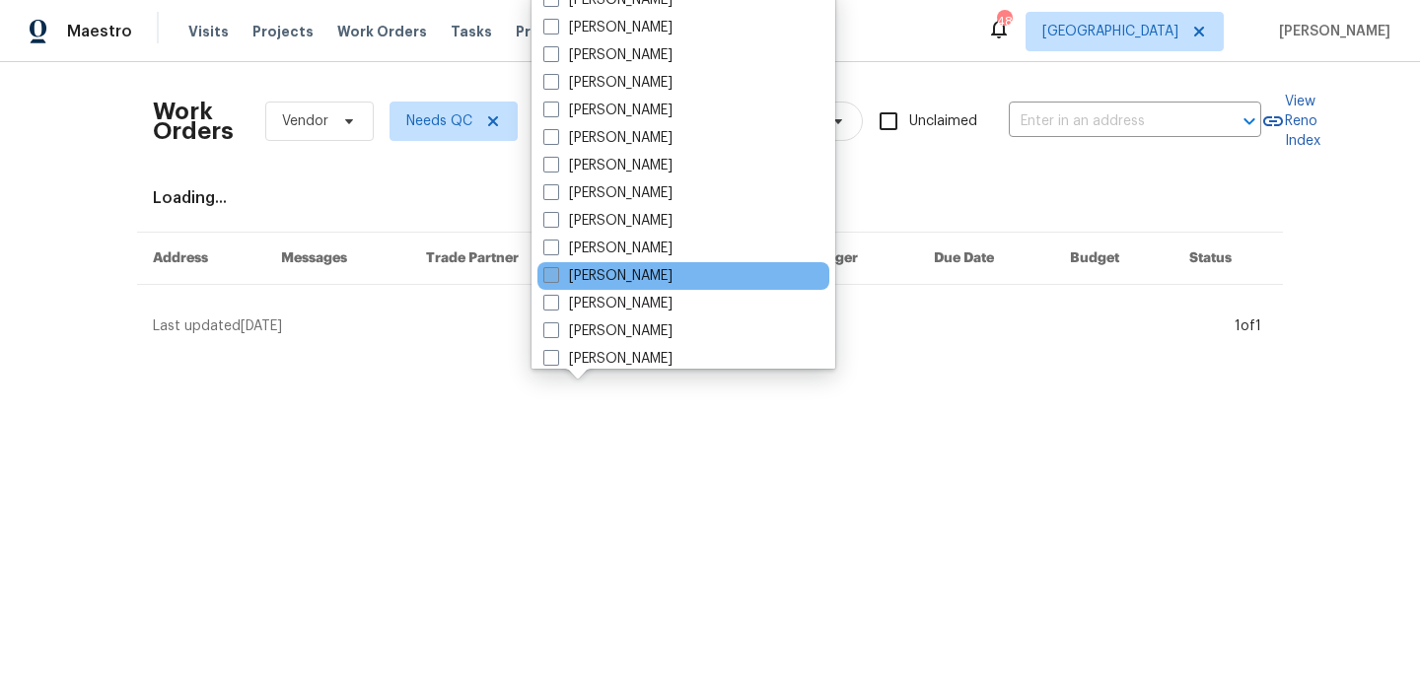
click at [669, 284] on label "[PERSON_NAME]" at bounding box center [607, 276] width 129 height 20
click at [556, 279] on input "[PERSON_NAME]" at bounding box center [549, 272] width 13 height 13
checkbox input "true"
